Goal: Transaction & Acquisition: Download file/media

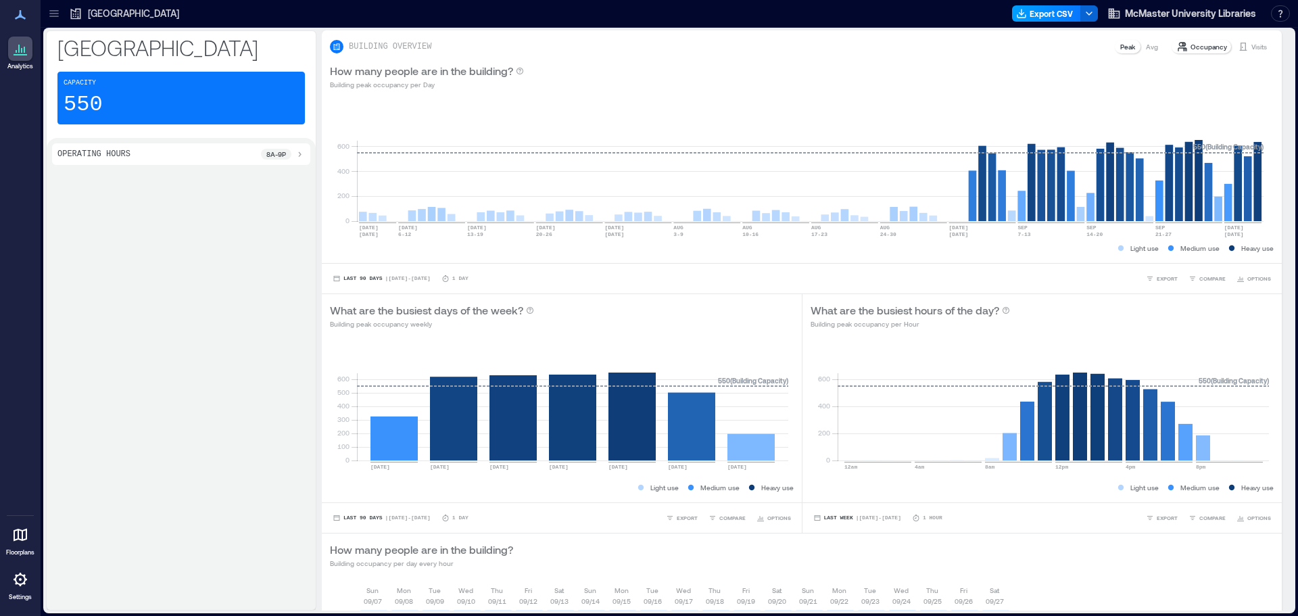
click at [1050, 16] on button "Export CSV" at bounding box center [1046, 13] width 69 height 16
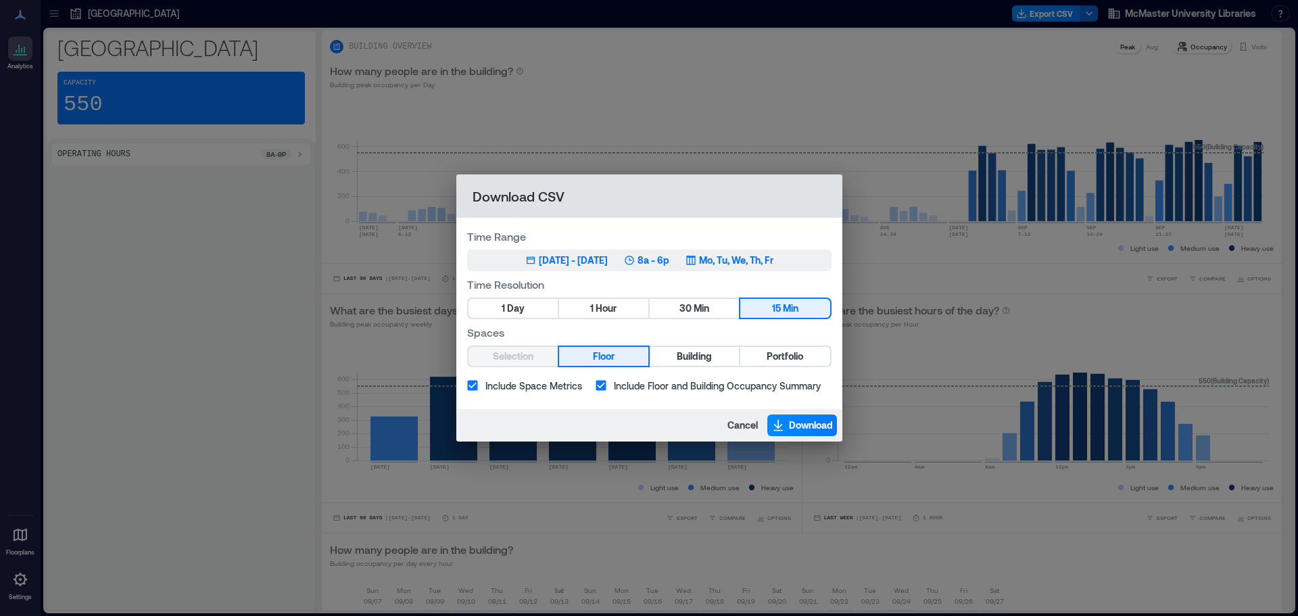
click at [572, 256] on div "[DATE] - [DATE]" at bounding box center [573, 261] width 69 height 14
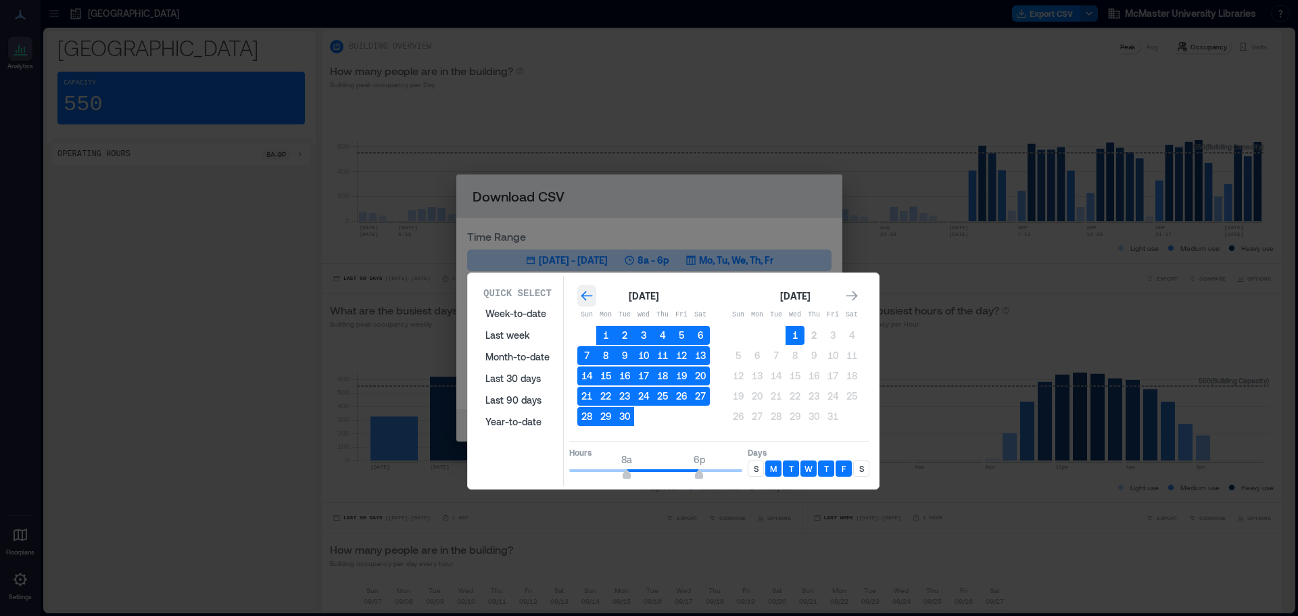
click at [586, 293] on icon "Go to previous month" at bounding box center [587, 296] width 14 height 14
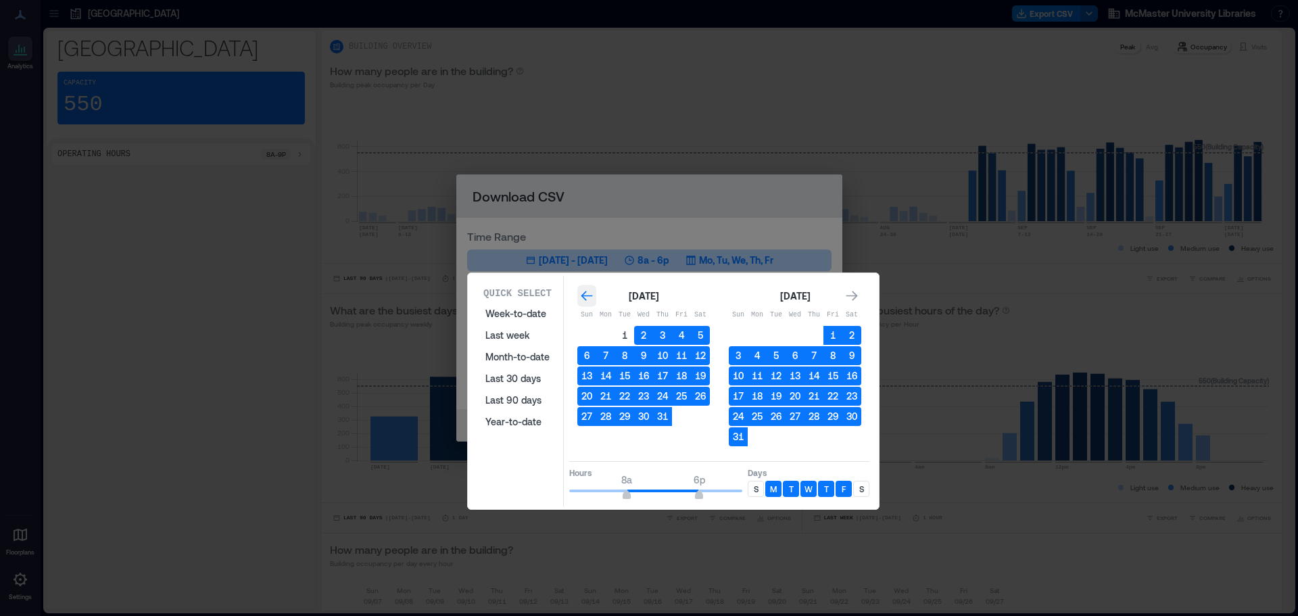
click at [586, 293] on icon "Go to previous month" at bounding box center [587, 296] width 14 height 14
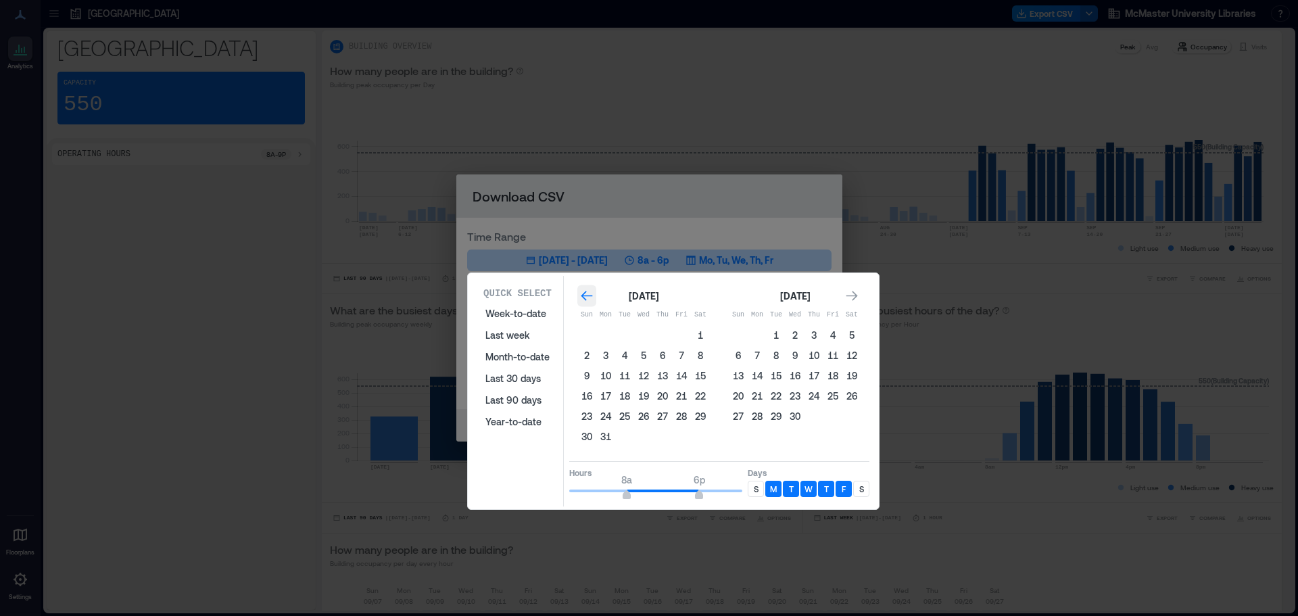
click at [586, 293] on icon "Go to previous month" at bounding box center [587, 296] width 14 height 14
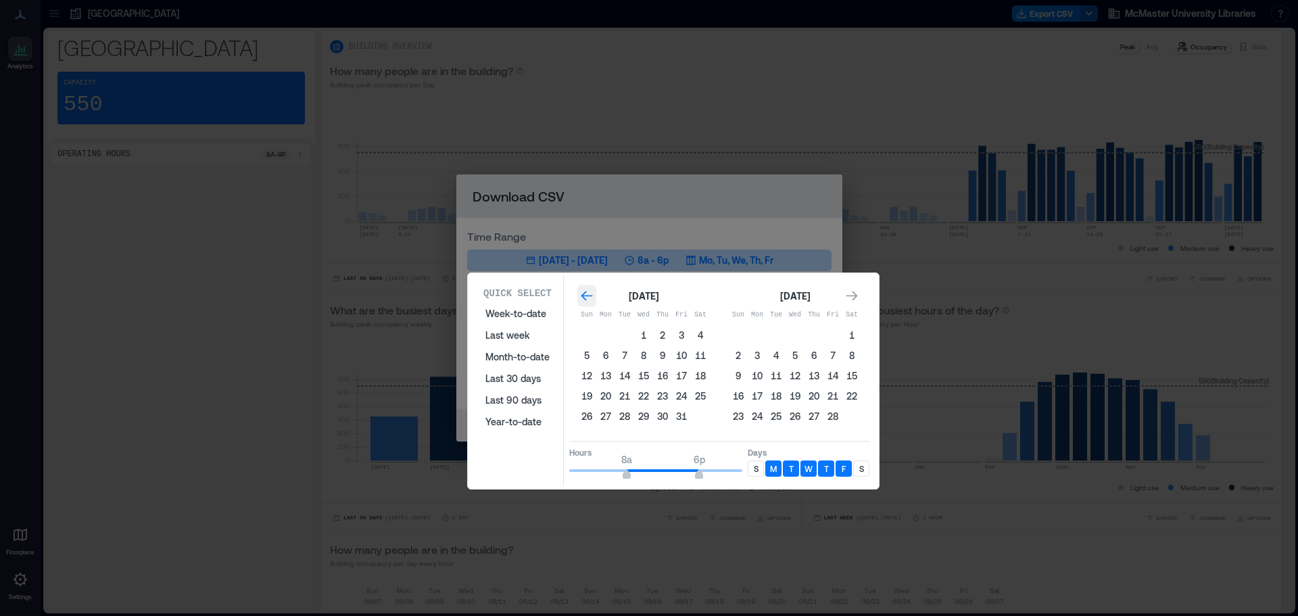
click at [586, 293] on icon "Go to previous month" at bounding box center [587, 296] width 14 height 14
click at [622, 338] on button "3" at bounding box center [624, 335] width 19 height 19
click at [855, 299] on icon "Go to next month" at bounding box center [852, 296] width 14 height 14
click at [855, 298] on icon "Go to next month" at bounding box center [852, 296] width 11 height 10
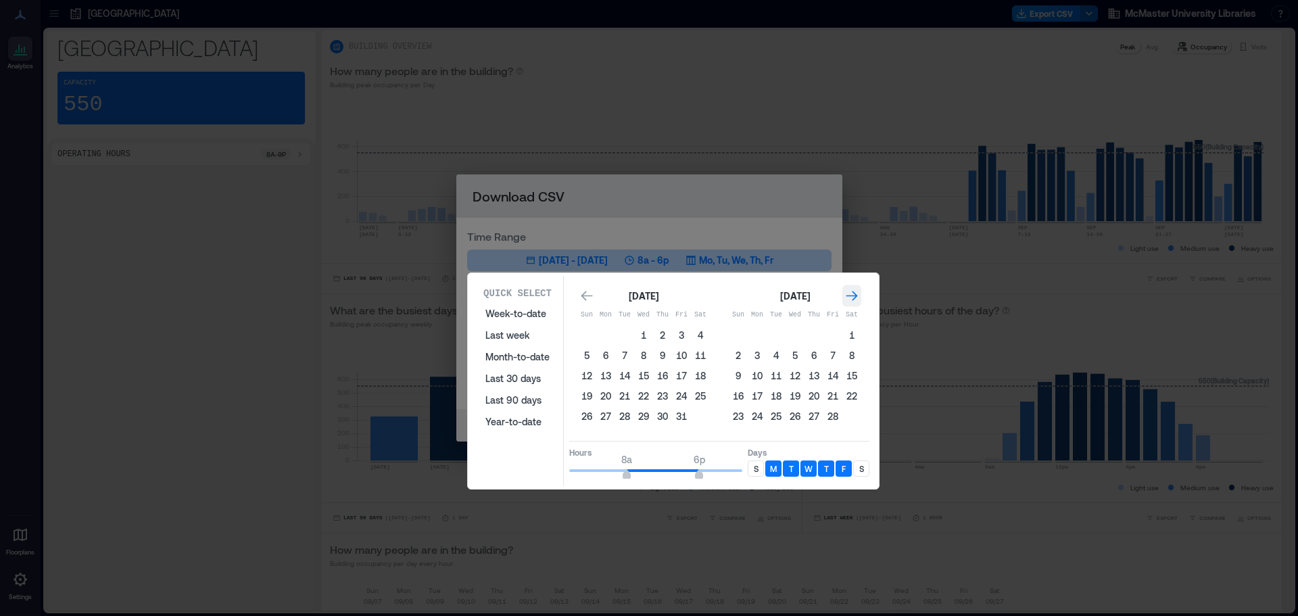
click at [855, 298] on icon "Go to next month" at bounding box center [852, 296] width 11 height 10
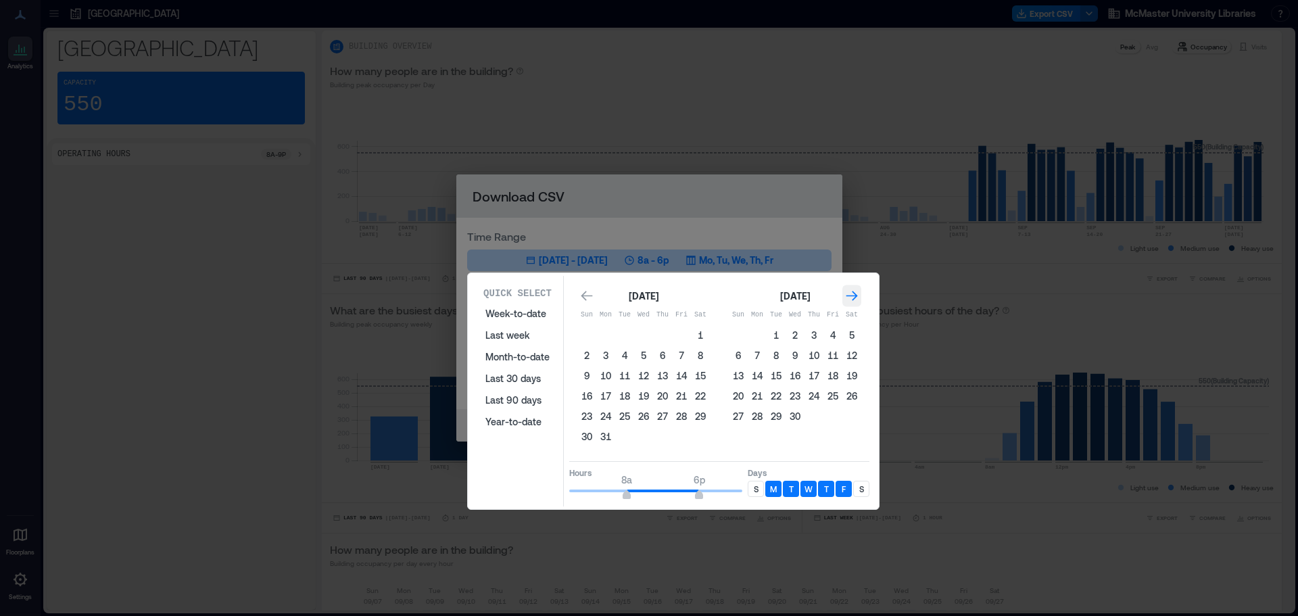
click at [855, 298] on icon "Go to next month" at bounding box center [852, 296] width 11 height 10
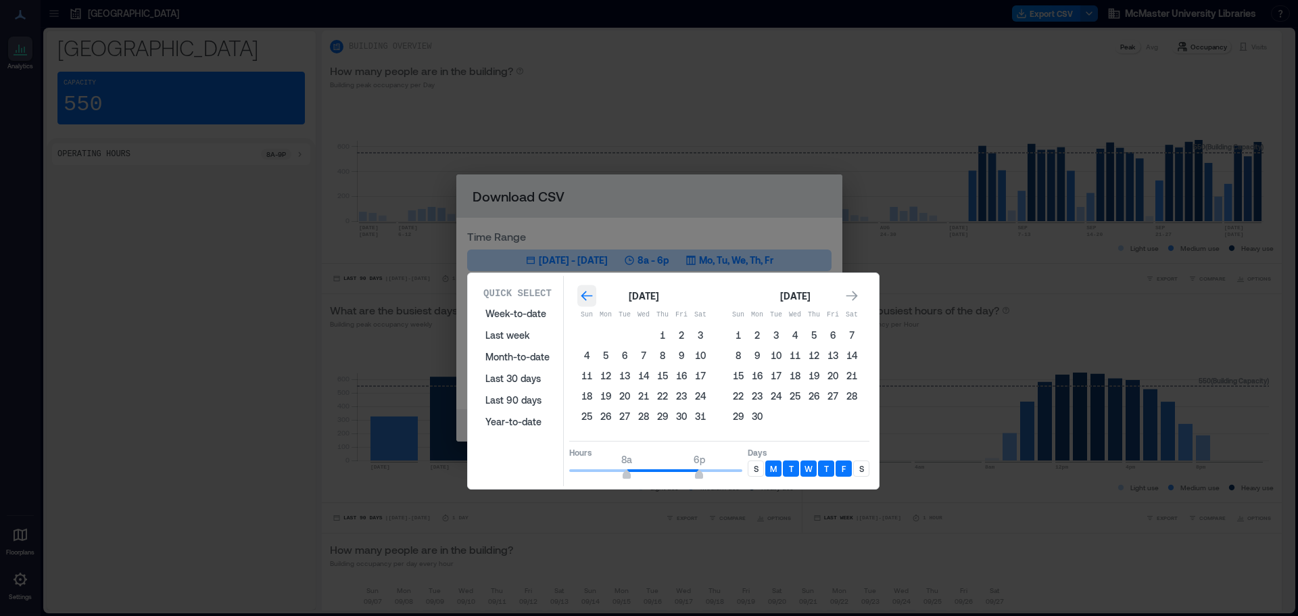
click at [583, 293] on icon "Go to previous month" at bounding box center [587, 296] width 14 height 14
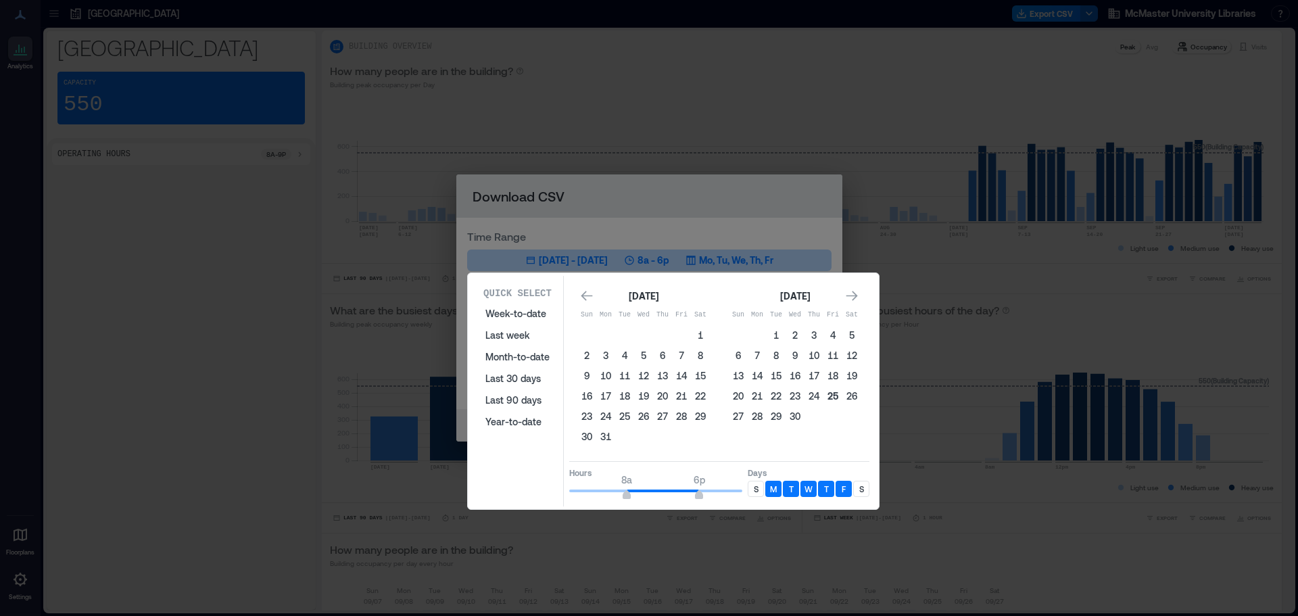
click at [832, 396] on button "25" at bounding box center [833, 396] width 19 height 19
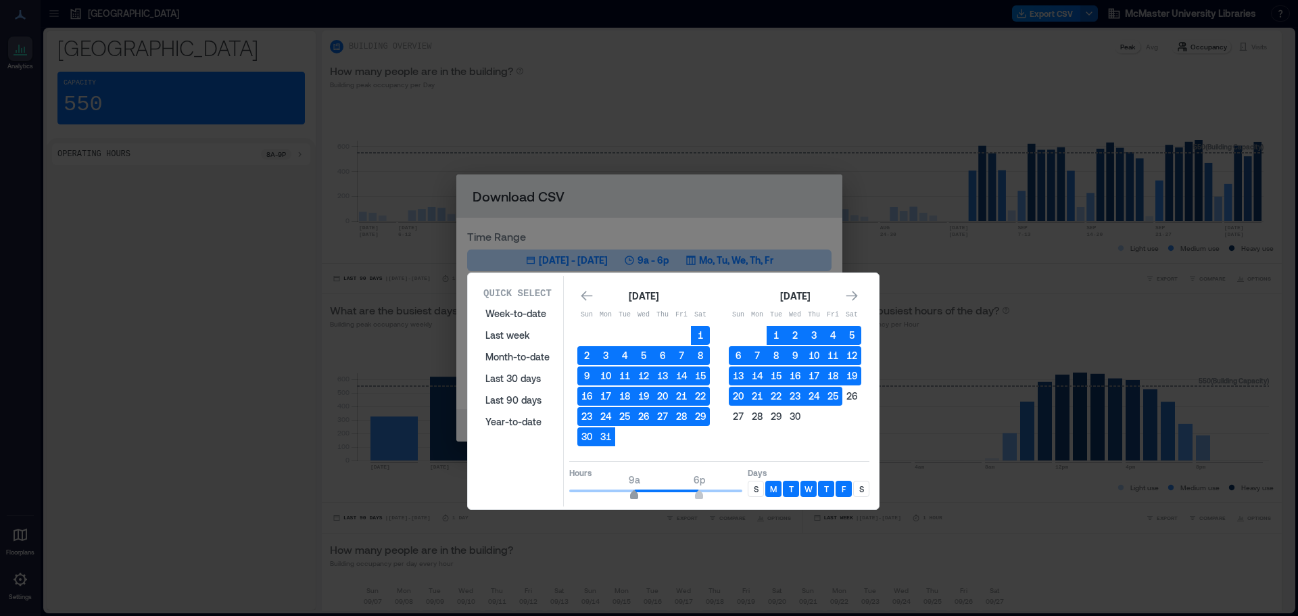
type input "**"
drag, startPoint x: 625, startPoint y: 493, endPoint x: 643, endPoint y: 493, distance: 18.3
click at [643, 494] on span "10a" at bounding box center [642, 496] width 8 height 5
click at [759, 492] on div "S" at bounding box center [756, 489] width 16 height 16
click at [861, 490] on p "S" at bounding box center [861, 488] width 5 height 11
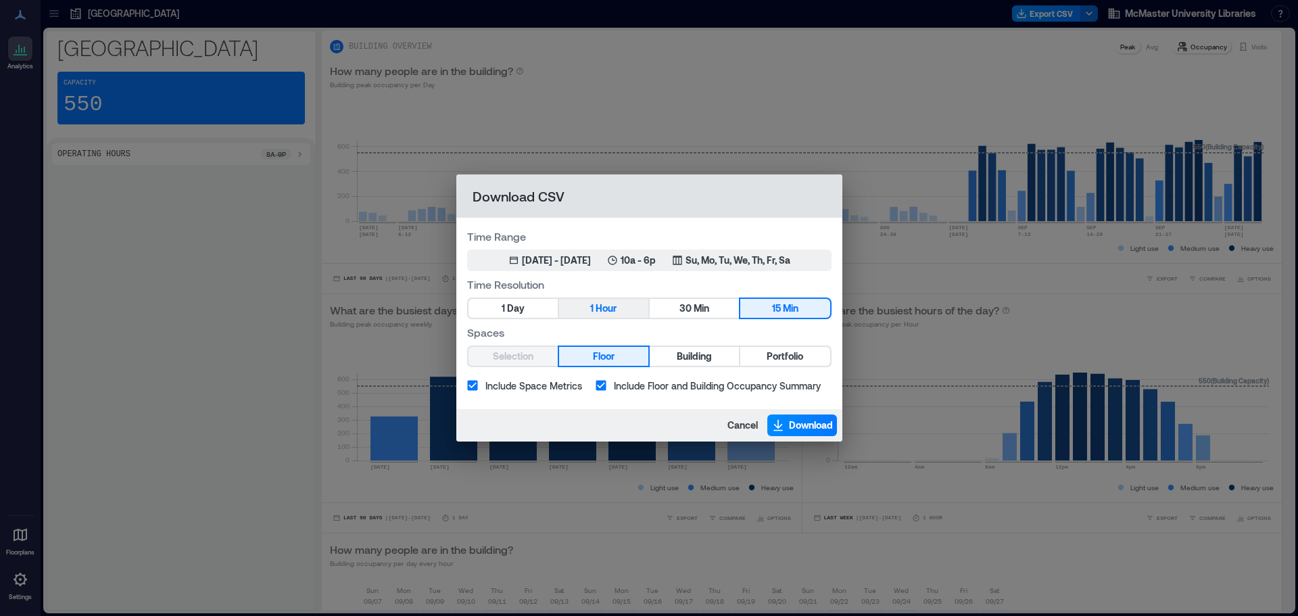
click at [623, 302] on button "1 Hour" at bounding box center [603, 308] width 89 height 19
click at [688, 353] on span "Building" at bounding box center [694, 356] width 35 height 17
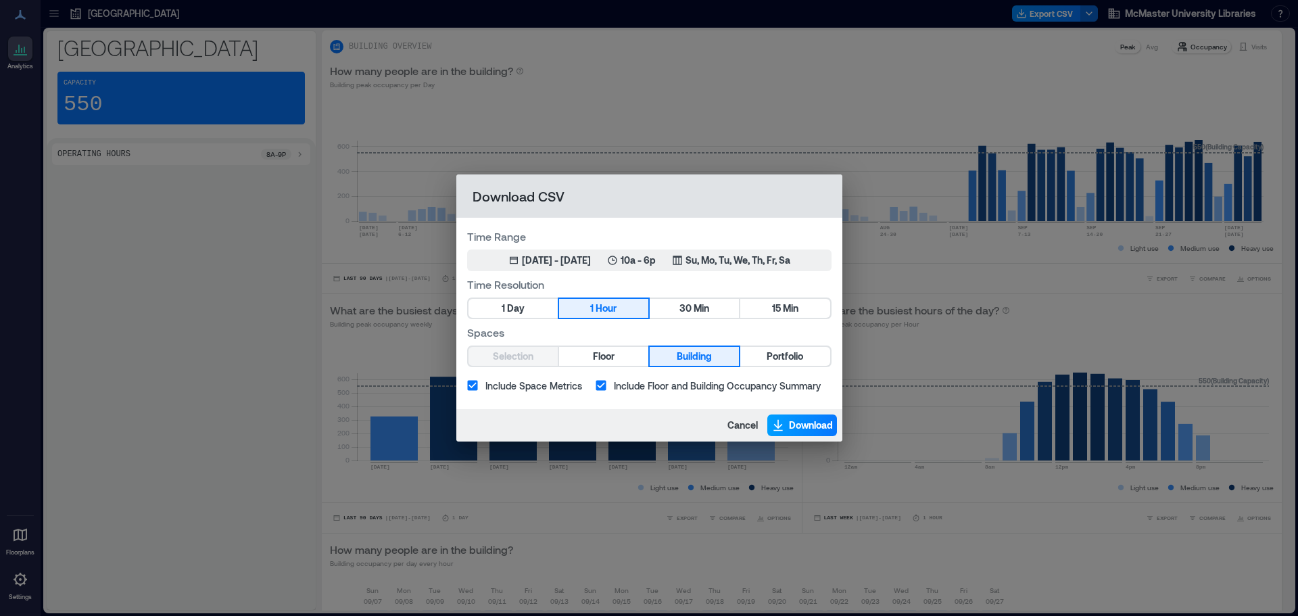
click at [802, 423] on span "Download" at bounding box center [811, 426] width 44 height 14
